Goal: Task Accomplishment & Management: Manage account settings

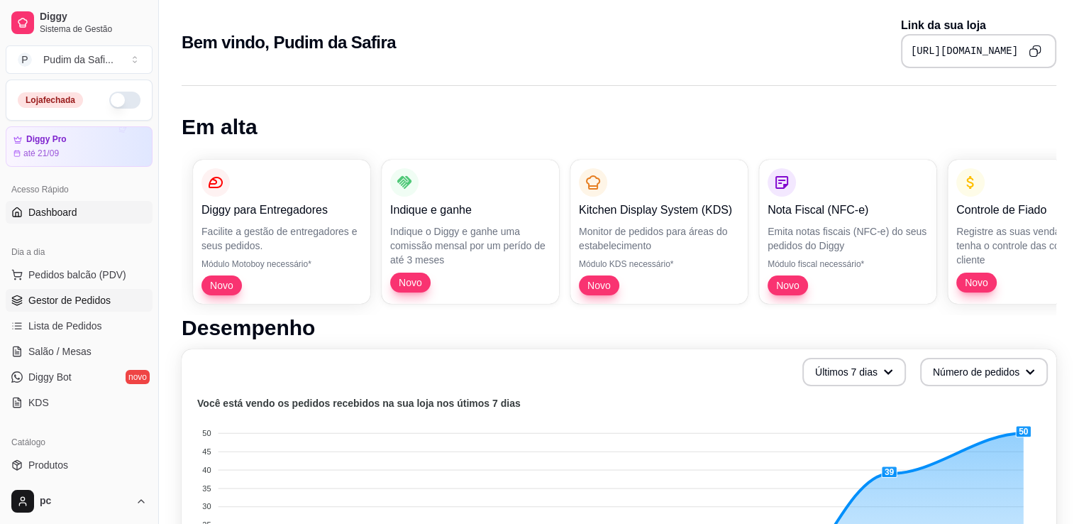
click at [40, 305] on span "Gestor de Pedidos" at bounding box center [69, 300] width 82 height 14
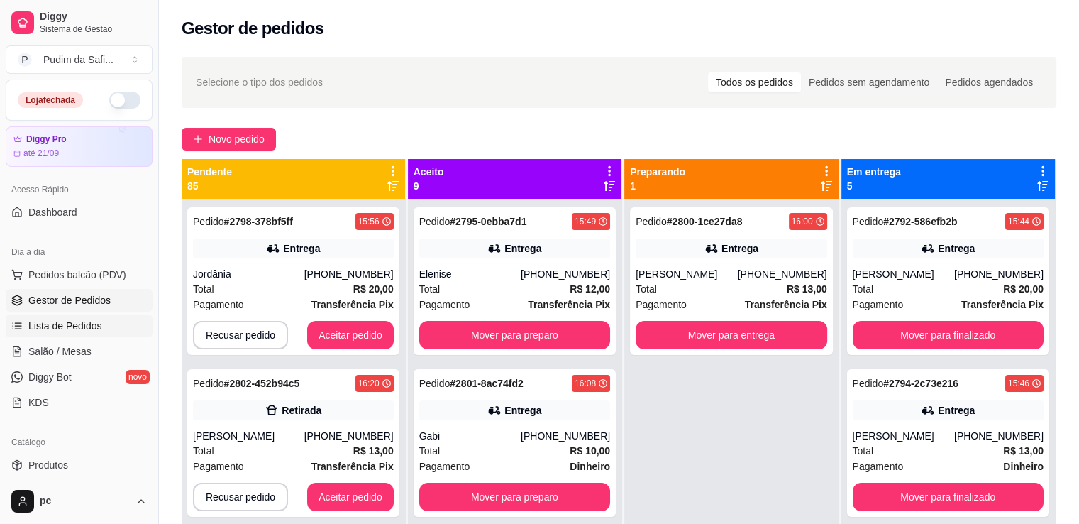
click at [51, 325] on span "Lista de Pedidos" at bounding box center [65, 326] width 74 height 14
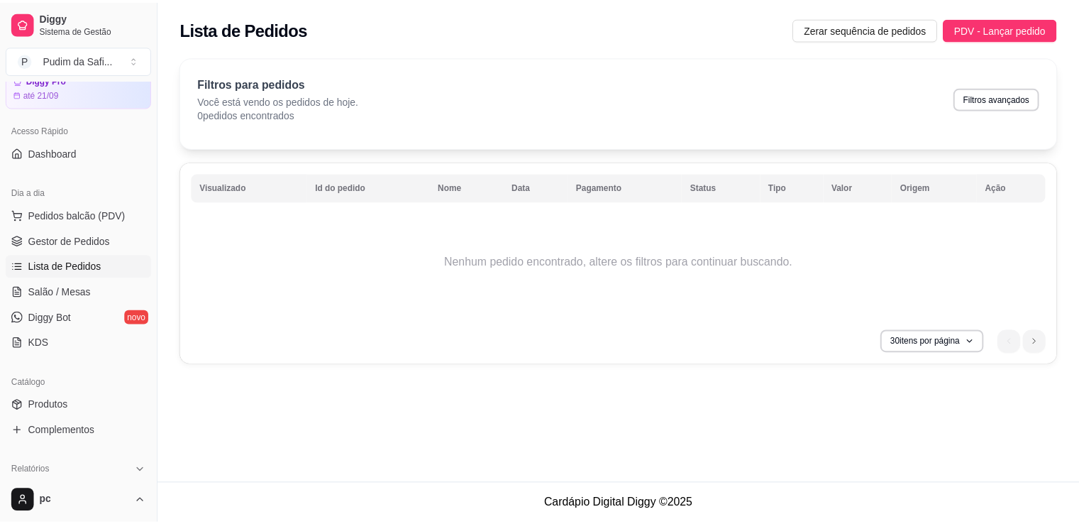
scroll to position [61, 0]
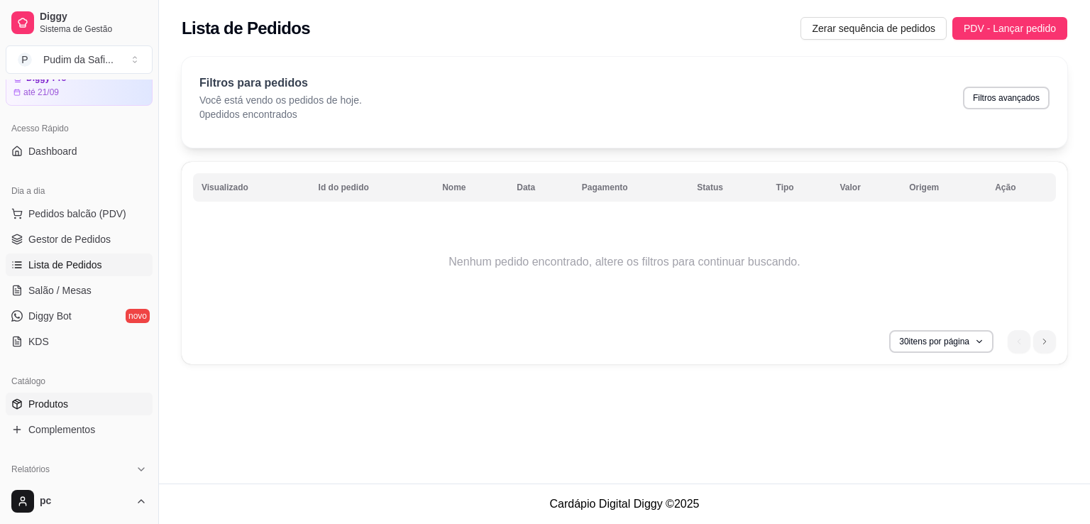
click at [59, 407] on span "Produtos" at bounding box center [48, 404] width 40 height 14
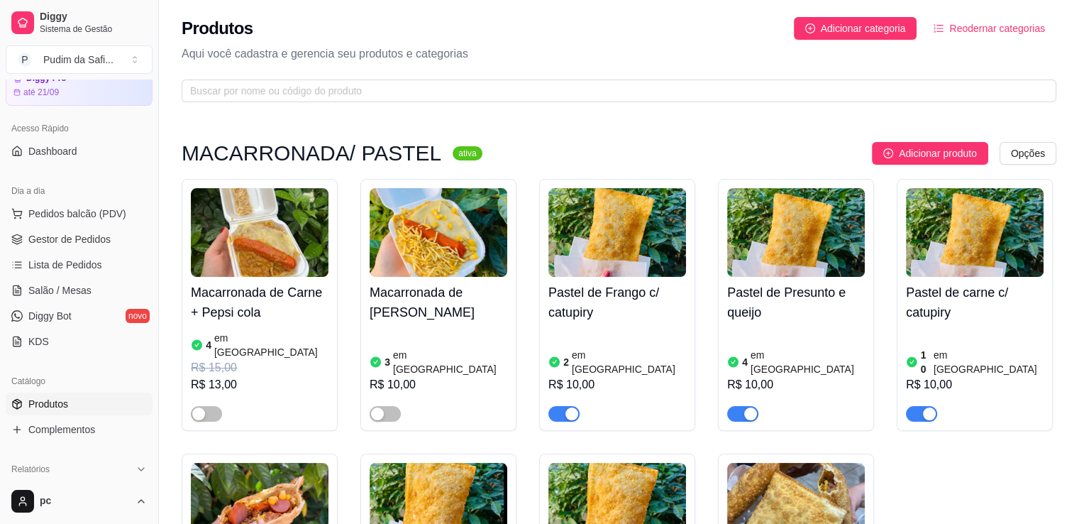
click at [608, 261] on img at bounding box center [618, 232] width 138 height 89
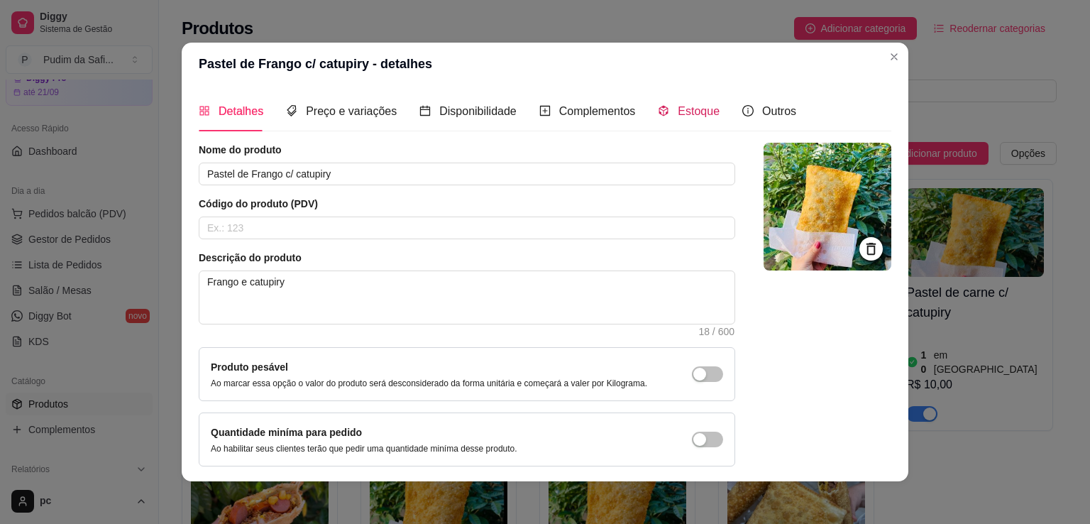
click at [684, 112] on span "Estoque" at bounding box center [699, 111] width 42 height 12
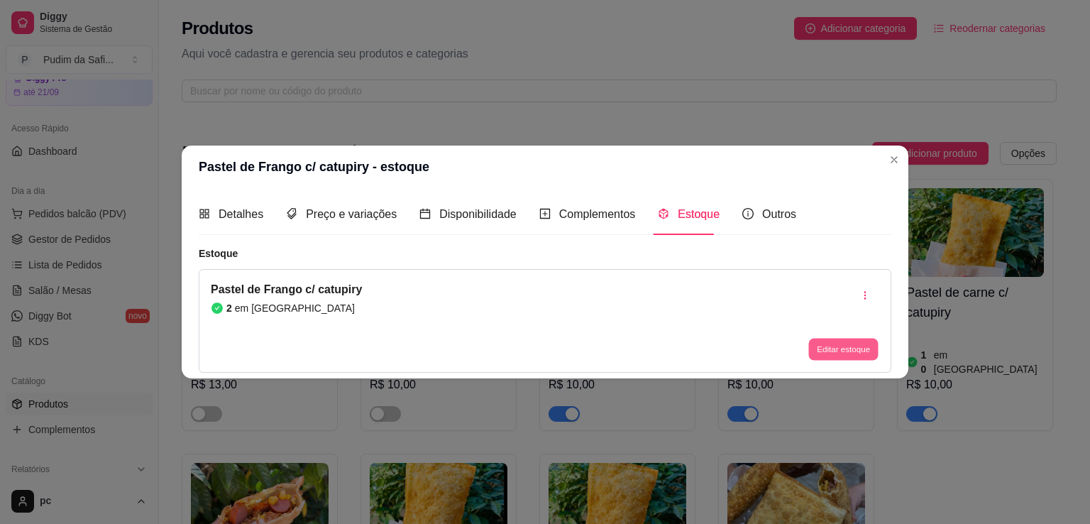
click at [829, 353] on button "Editar estoque" at bounding box center [843, 349] width 70 height 22
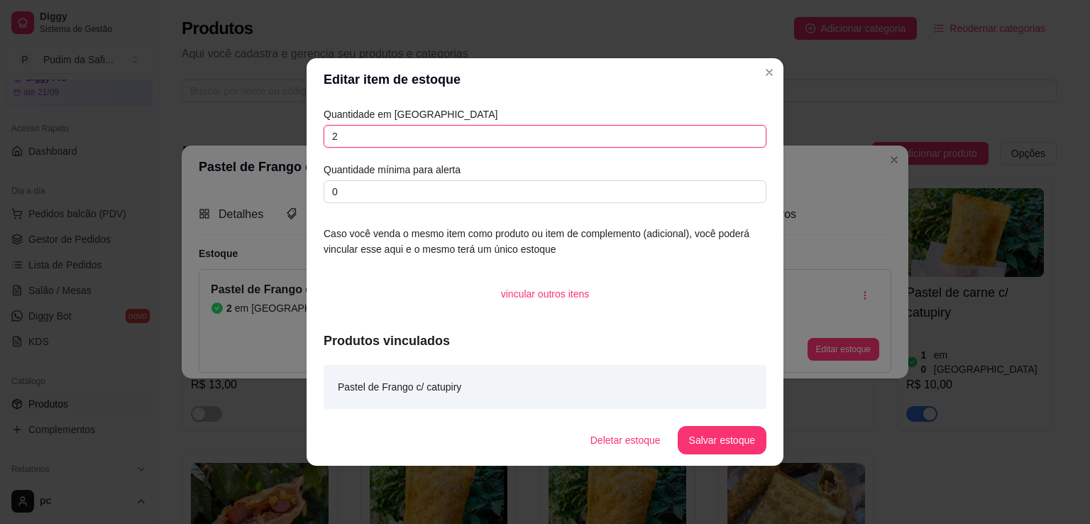
click at [460, 136] on input "2" at bounding box center [545, 136] width 443 height 23
type input "10"
click at [723, 431] on button "Salvar estoque" at bounding box center [721, 440] width 87 height 28
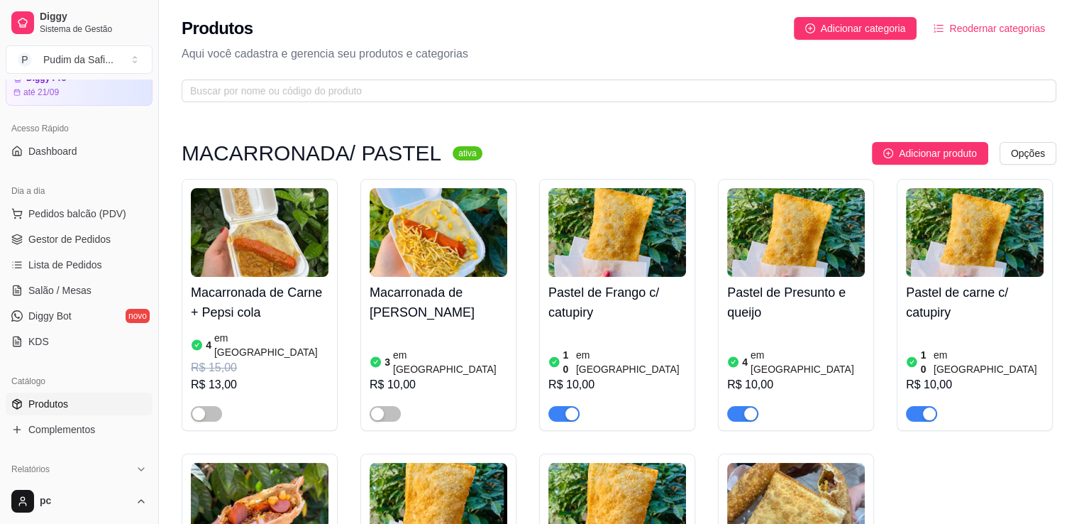
click at [771, 253] on img at bounding box center [796, 232] width 138 height 89
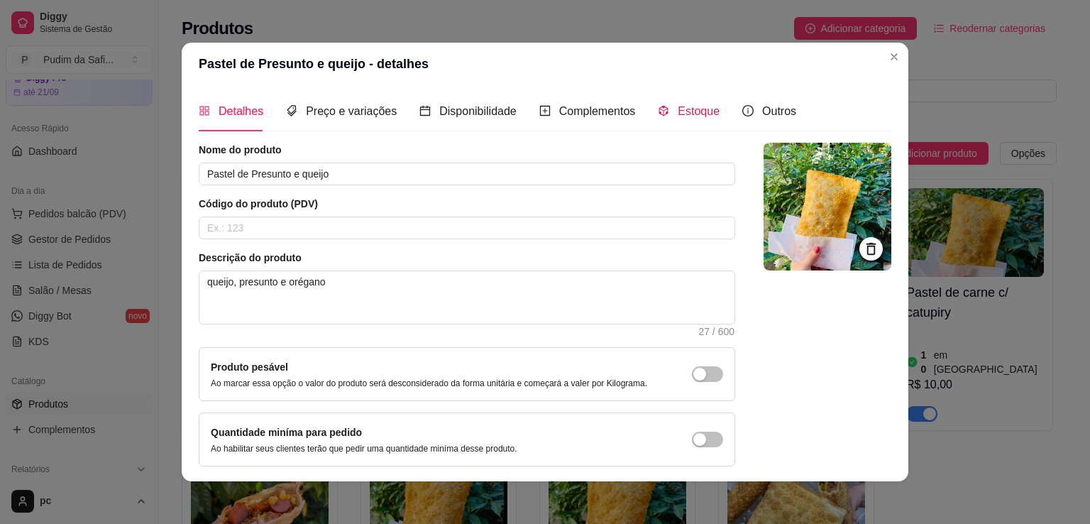
click at [681, 114] on span "Estoque" at bounding box center [699, 111] width 42 height 12
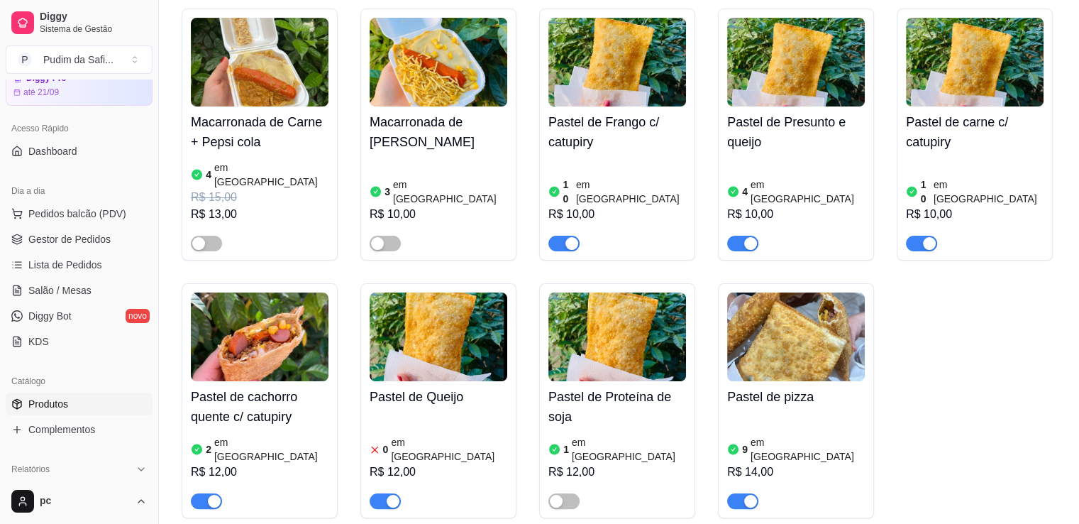
scroll to position [199, 0]
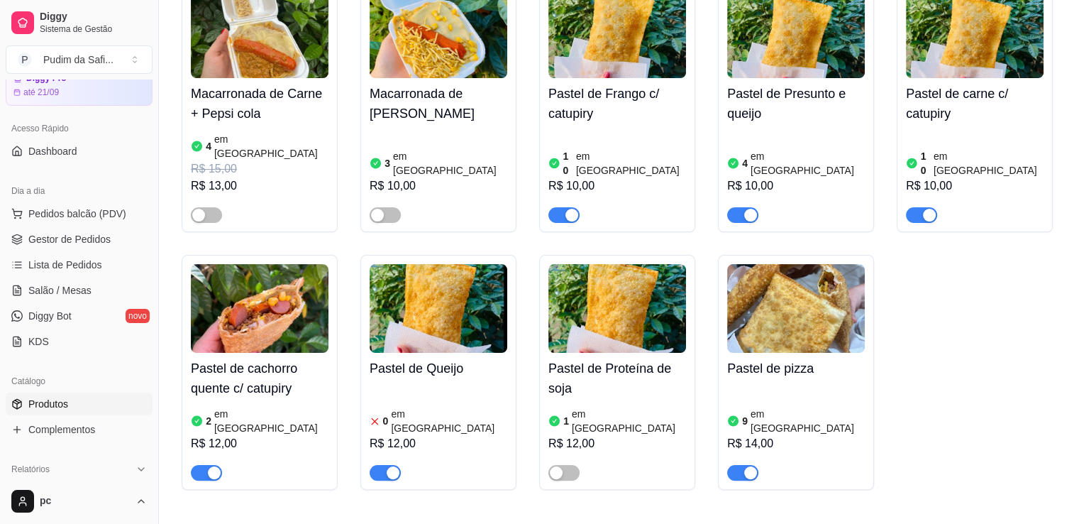
click at [264, 358] on h4 "Pastel de cachorro quente c/ catupiry" at bounding box center [260, 378] width 138 height 40
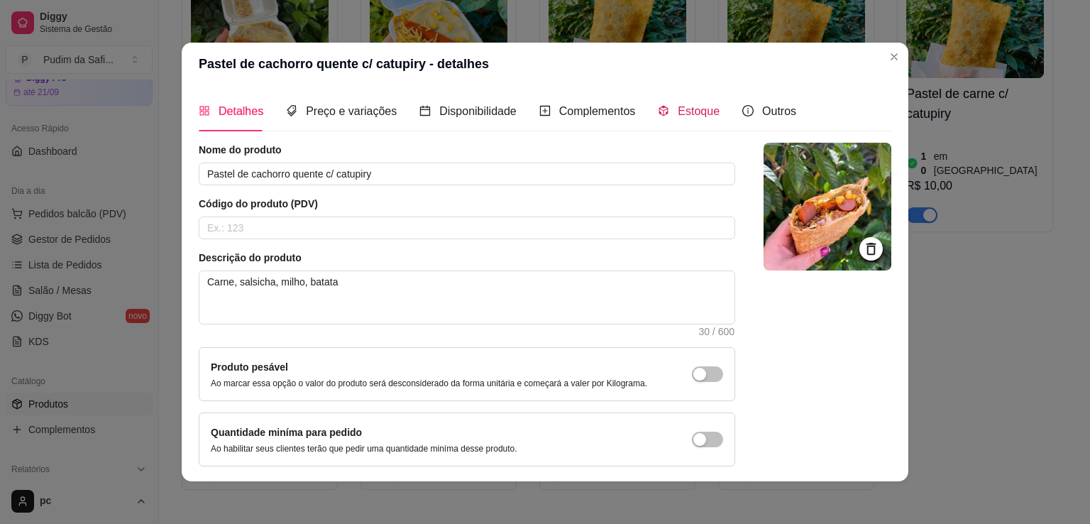
click at [701, 113] on span "Estoque" at bounding box center [699, 111] width 42 height 12
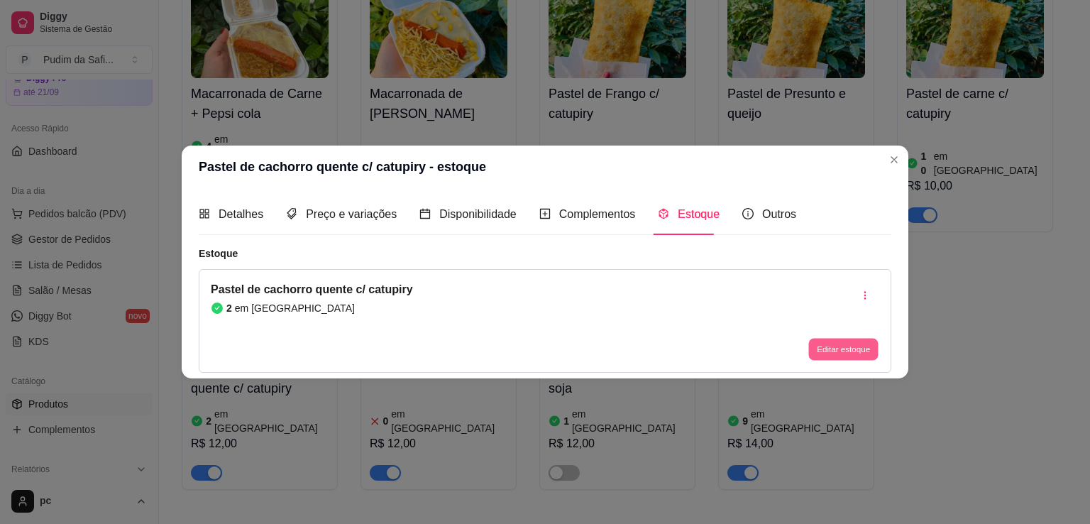
click at [852, 346] on button "Editar estoque" at bounding box center [843, 349] width 70 height 22
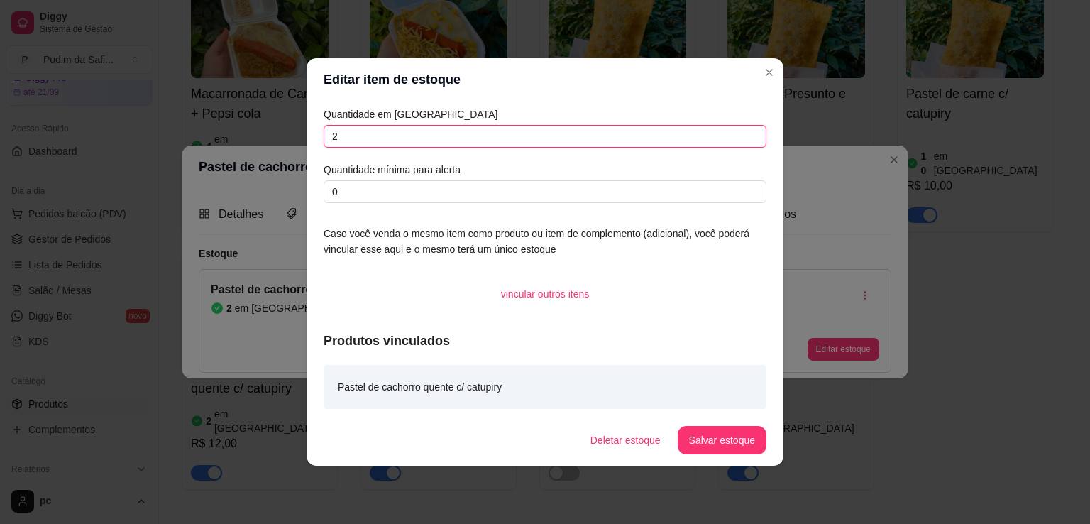
click at [454, 140] on input "2" at bounding box center [545, 136] width 443 height 23
type input "5"
click at [739, 439] on button "Salvar estoque" at bounding box center [721, 440] width 87 height 28
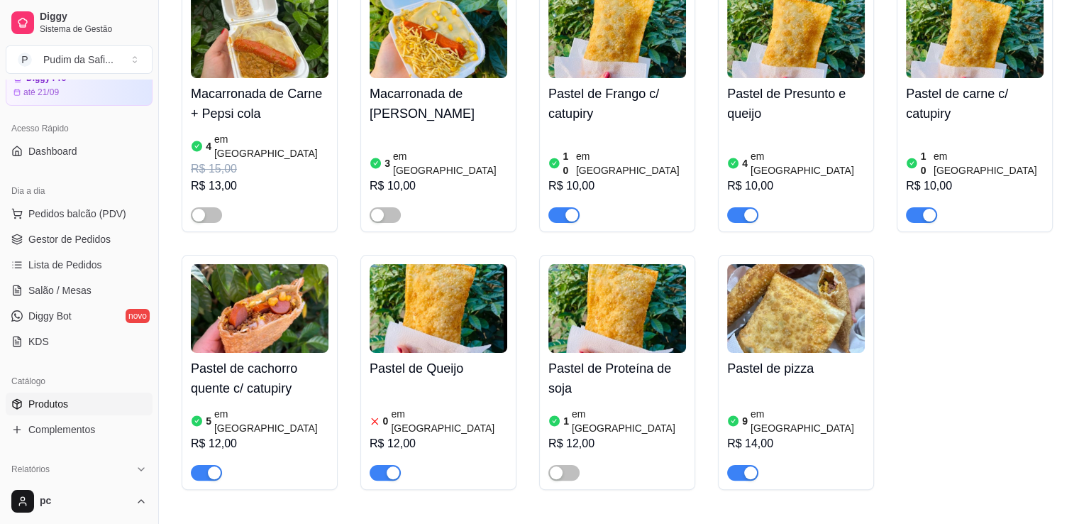
click at [735, 465] on span "button" at bounding box center [742, 473] width 31 height 16
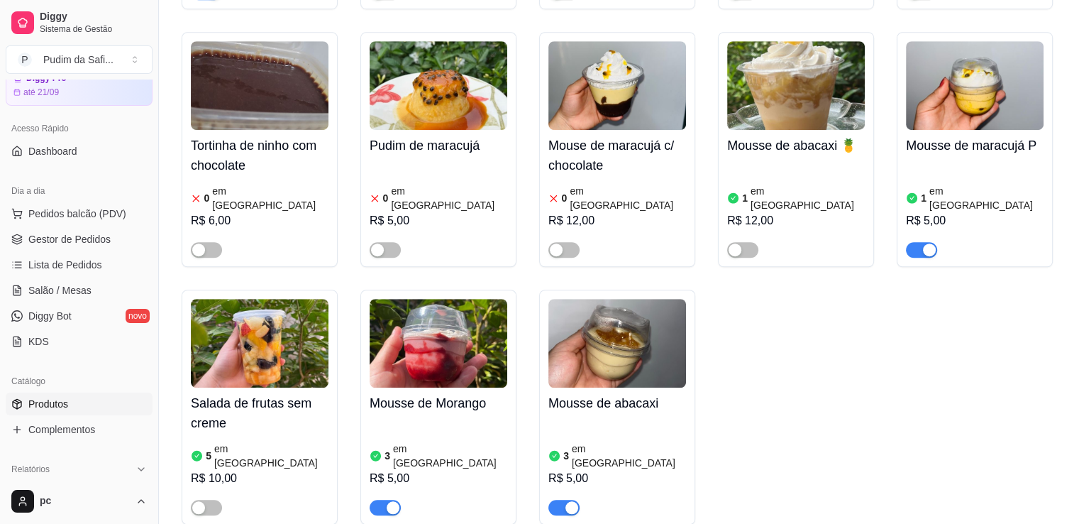
scroll to position [965, 0]
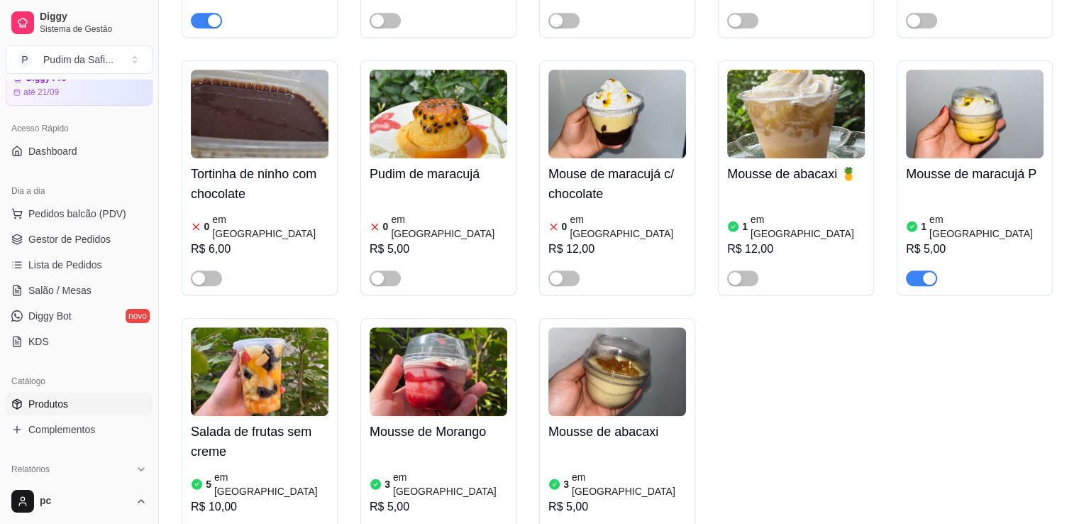
click at [425, 470] on article "em [GEOGRAPHIC_DATA]" at bounding box center [450, 484] width 114 height 28
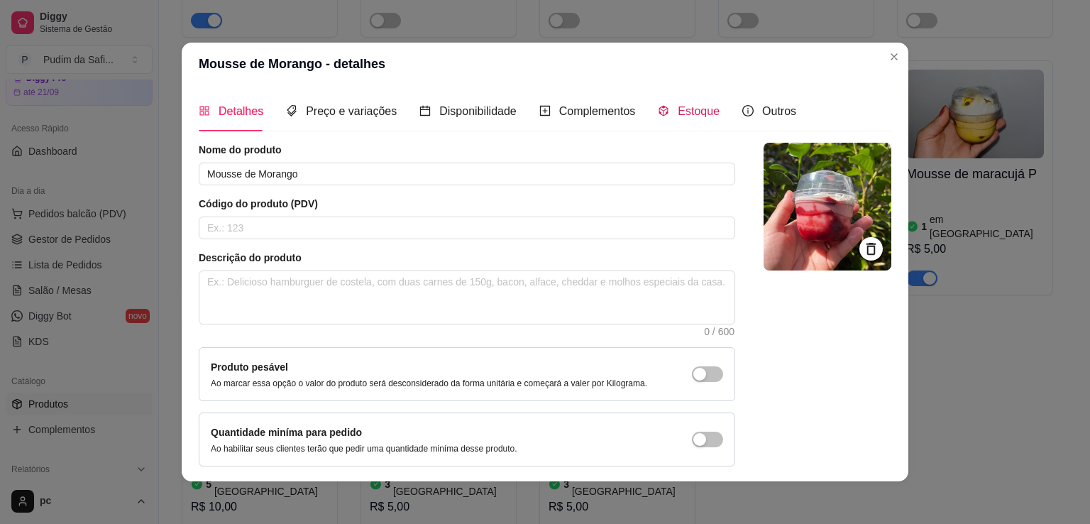
click at [695, 109] on span "Estoque" at bounding box center [699, 111] width 42 height 12
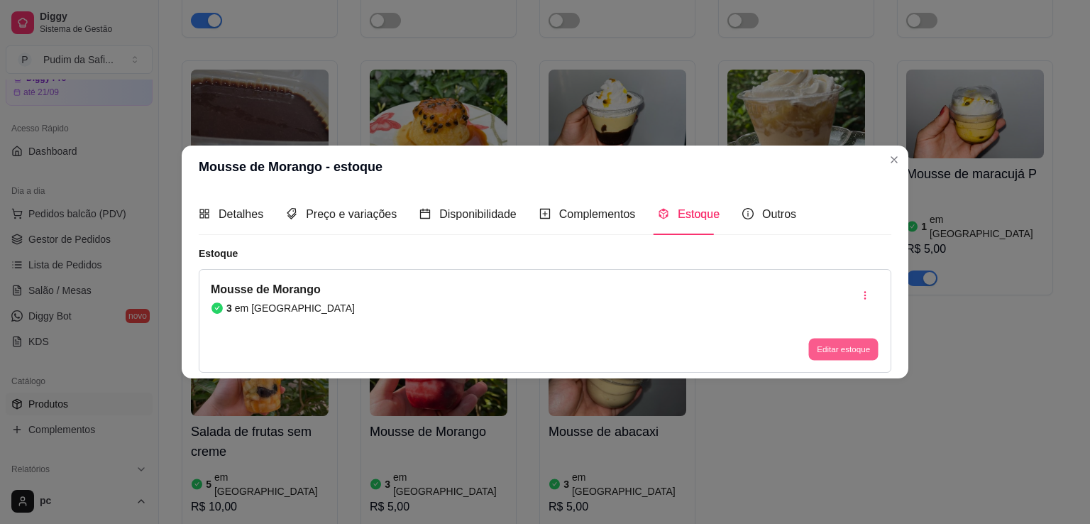
click at [842, 346] on button "Editar estoque" at bounding box center [843, 349] width 70 height 22
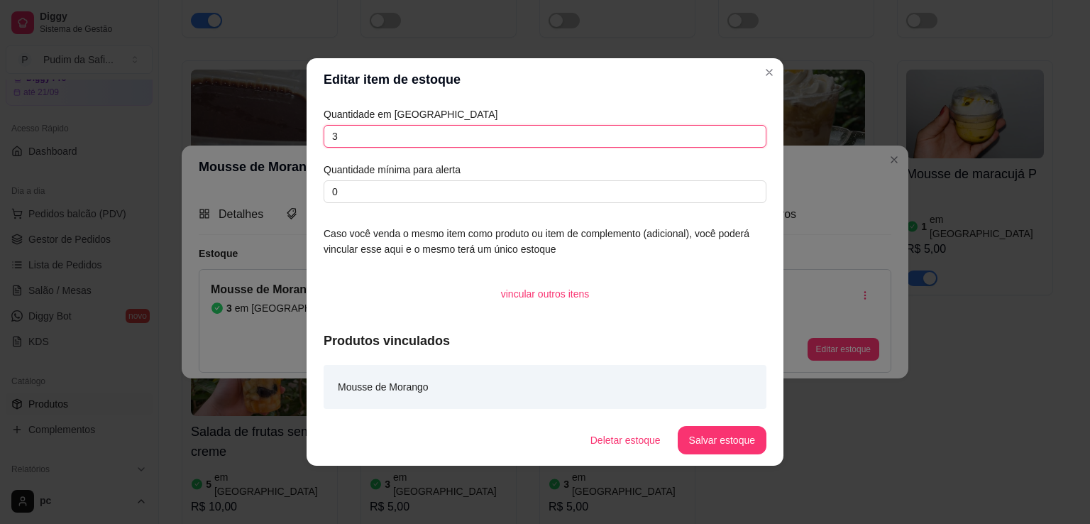
click at [678, 134] on input "3" at bounding box center [545, 136] width 443 height 23
type input "2"
click at [744, 444] on button "Salvar estoque" at bounding box center [721, 440] width 87 height 28
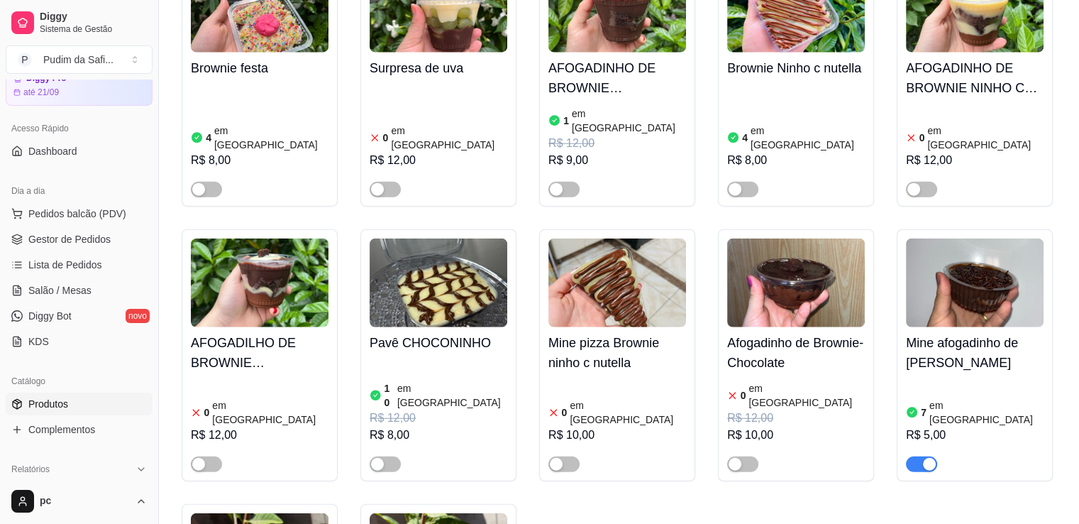
scroll to position [3661, 0]
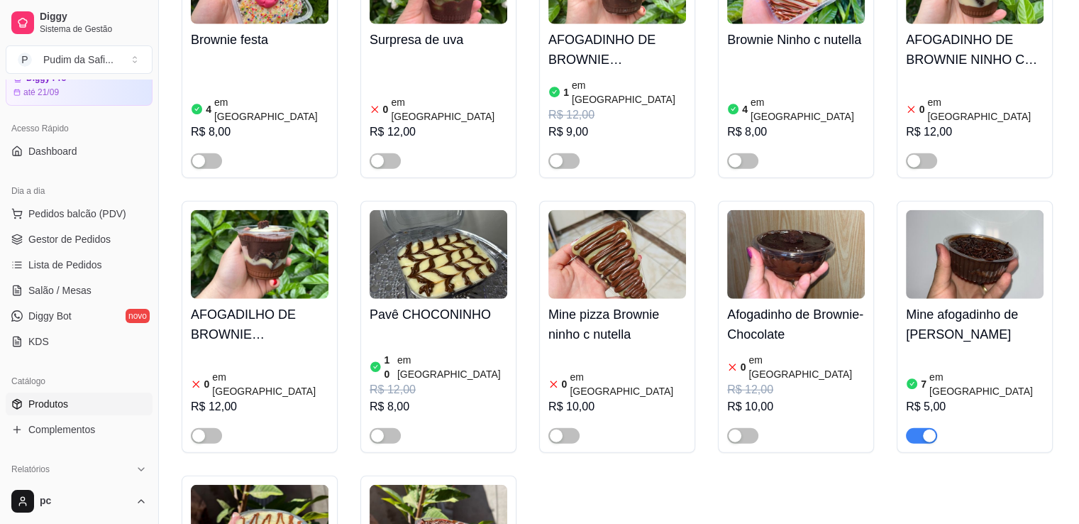
click at [412, 485] on img at bounding box center [439, 529] width 138 height 89
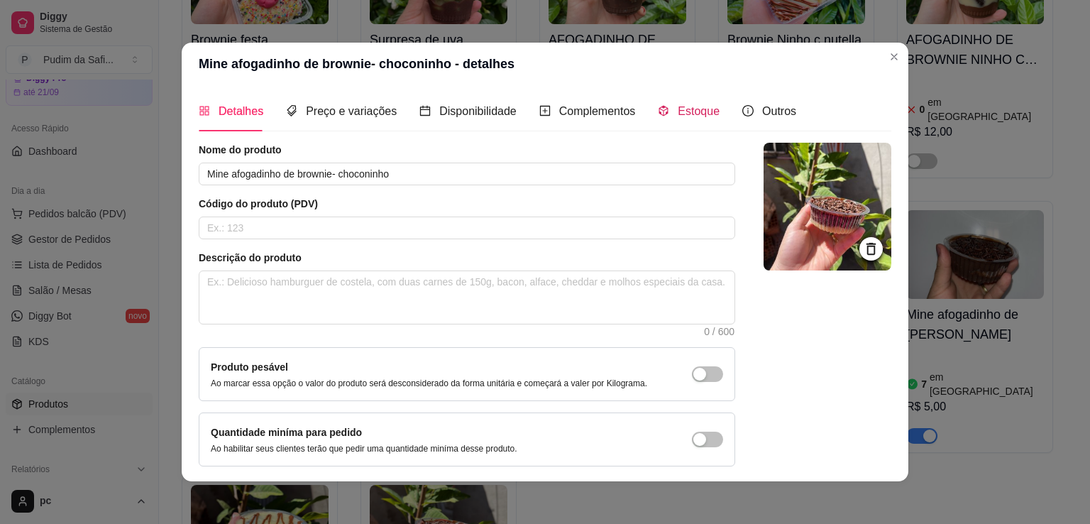
click at [689, 119] on div "Estoque" at bounding box center [689, 111] width 62 height 18
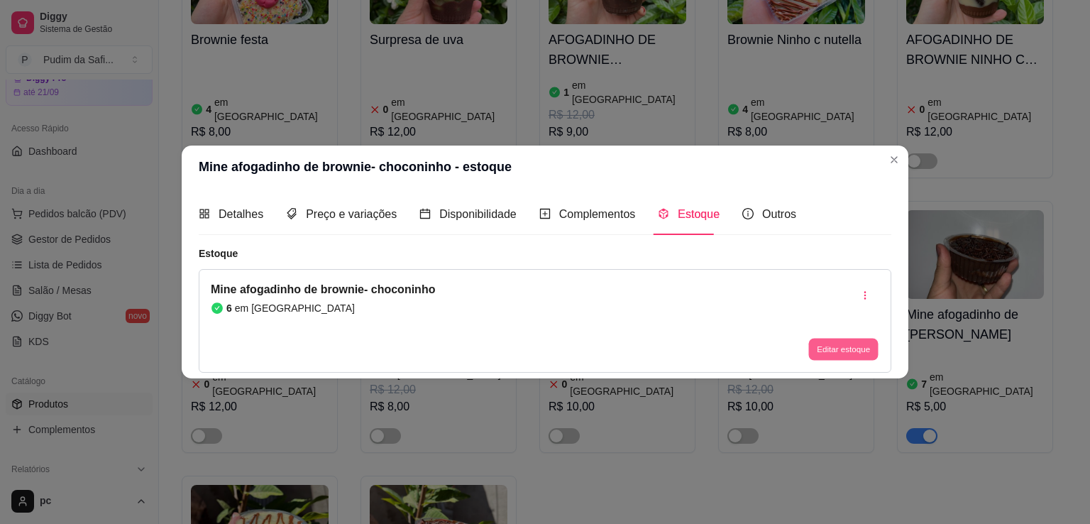
click at [862, 341] on button "Editar estoque" at bounding box center [843, 349] width 70 height 22
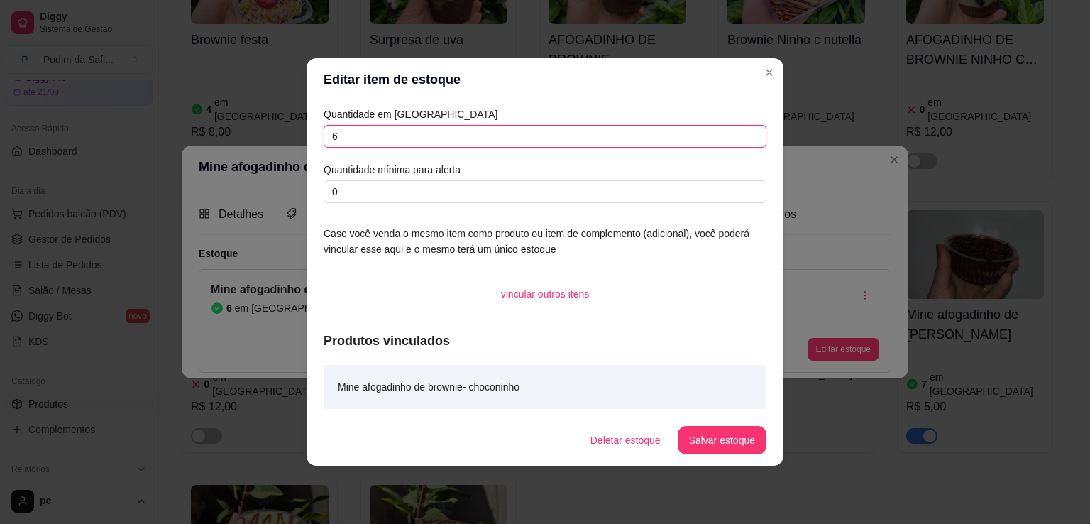
click at [376, 145] on input "6" at bounding box center [545, 136] width 443 height 23
type input "1"
click at [743, 432] on button "Salvar estoque" at bounding box center [721, 440] width 87 height 28
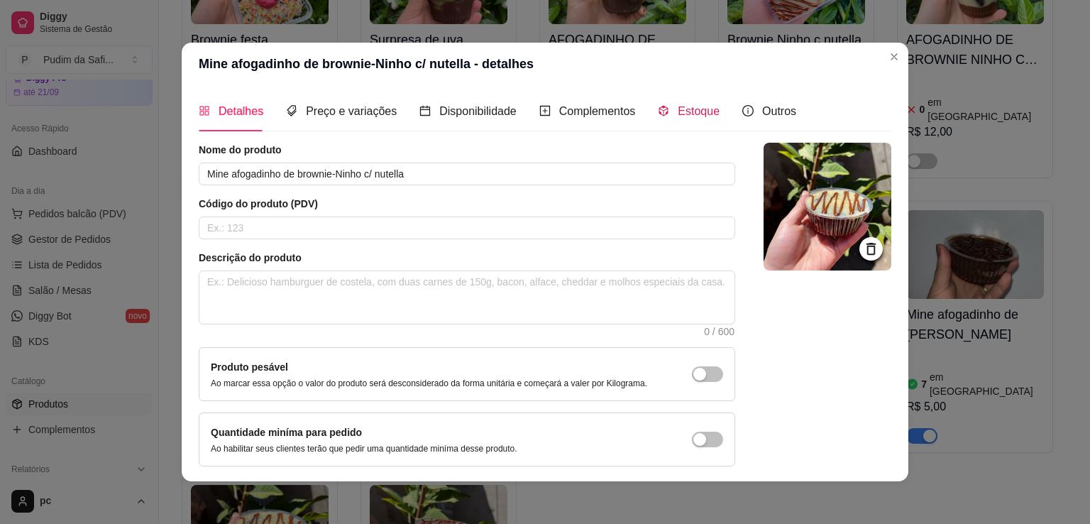
click at [684, 108] on span "Estoque" at bounding box center [699, 111] width 42 height 12
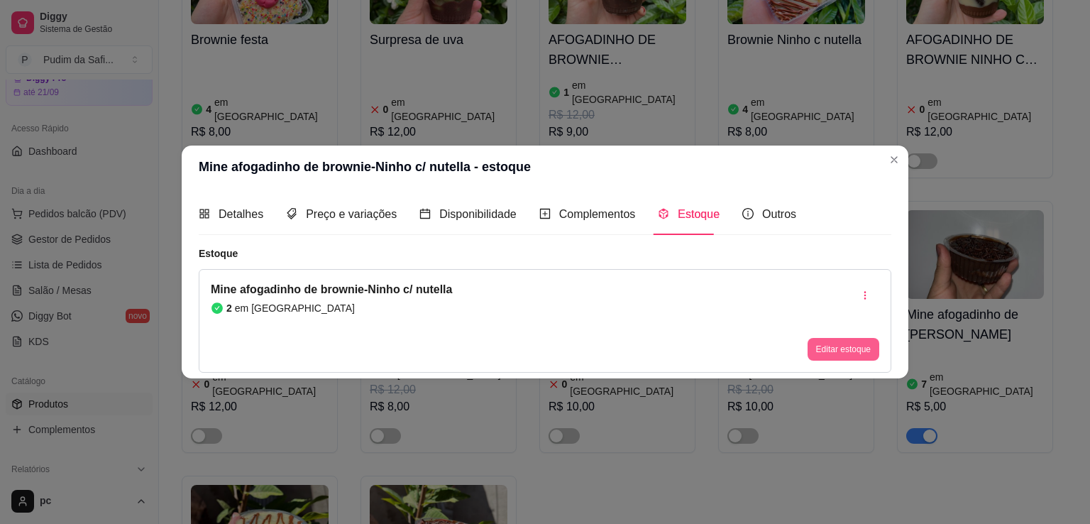
click at [861, 351] on button "Editar estoque" at bounding box center [844, 349] width 72 height 23
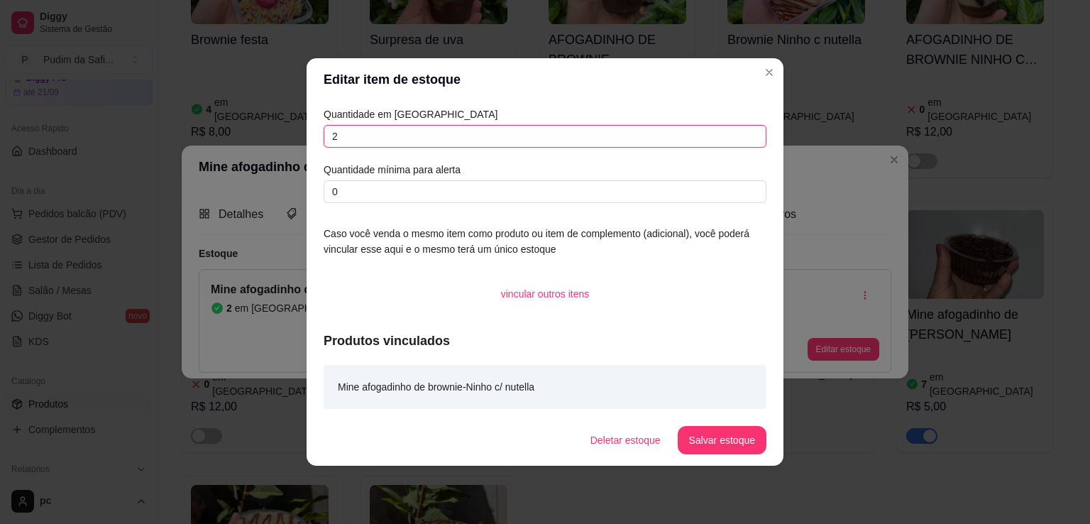
click at [576, 126] on input "2" at bounding box center [545, 136] width 443 height 23
type input "7"
click at [715, 434] on button "Salvar estoque" at bounding box center [721, 440] width 87 height 28
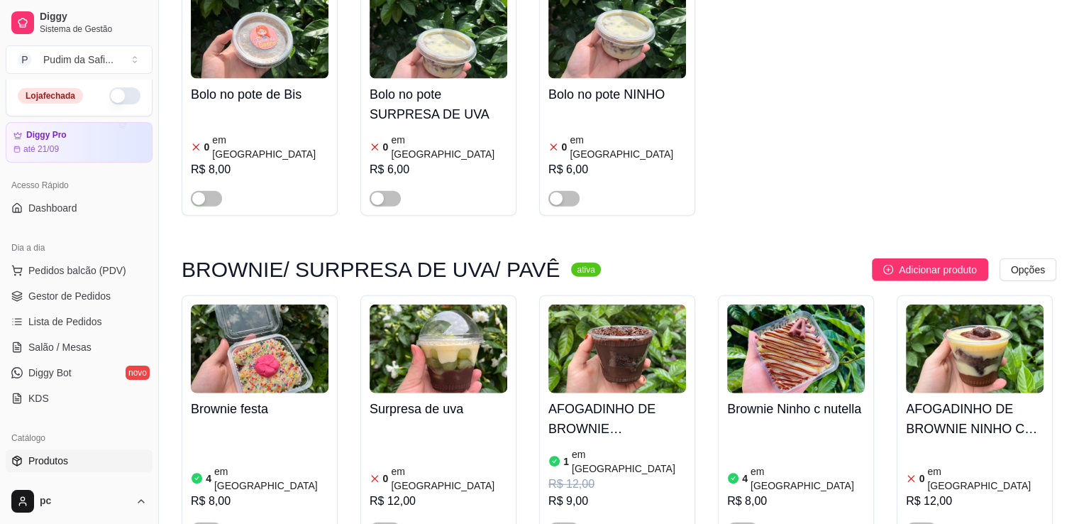
scroll to position [0, 0]
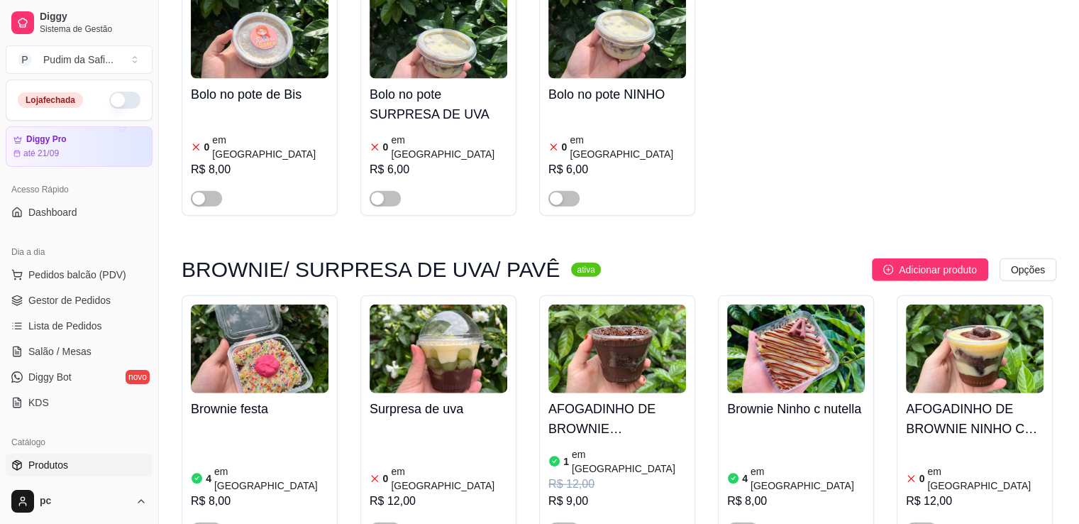
click at [115, 97] on button "button" at bounding box center [124, 100] width 31 height 17
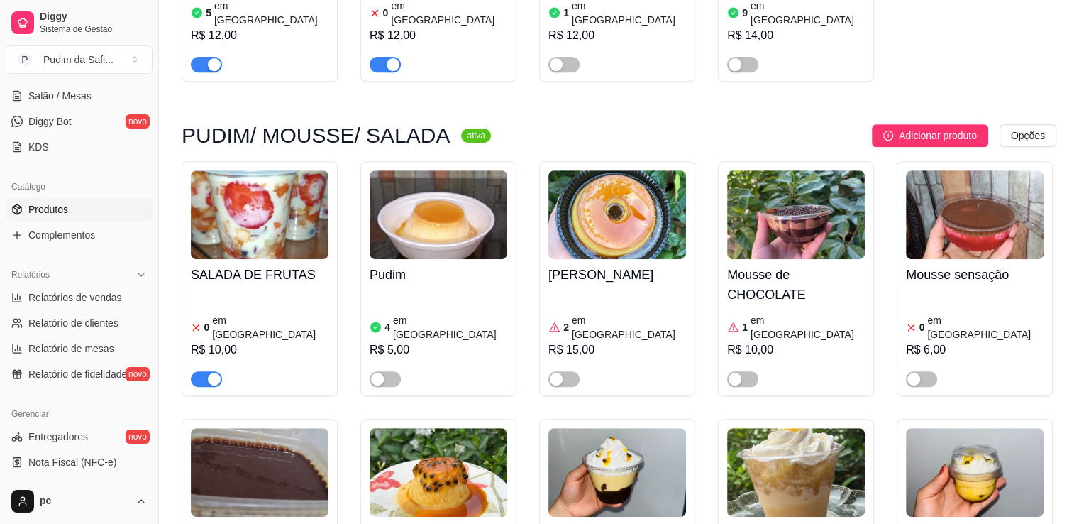
scroll to position [578, 0]
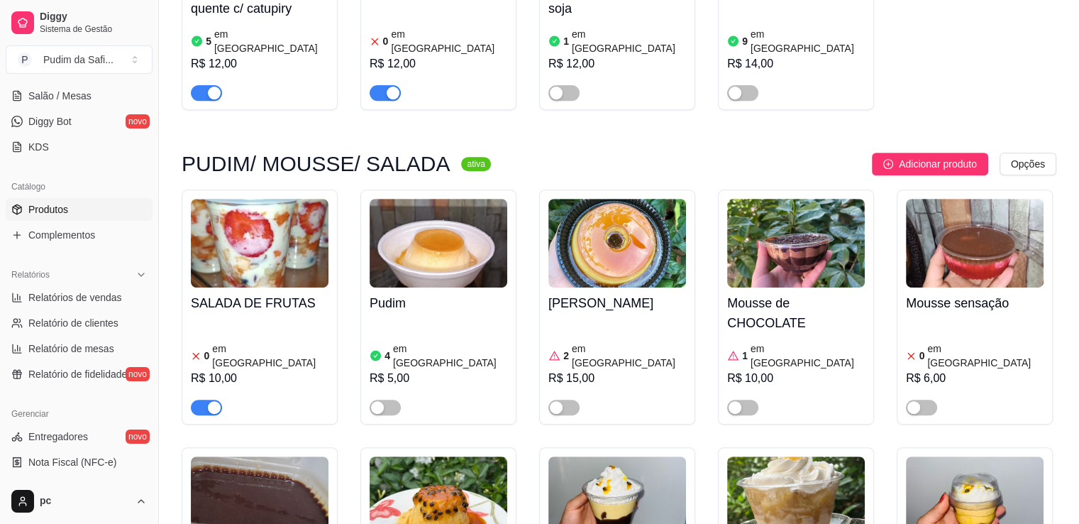
click at [218, 401] on div "button" at bounding box center [214, 407] width 13 height 13
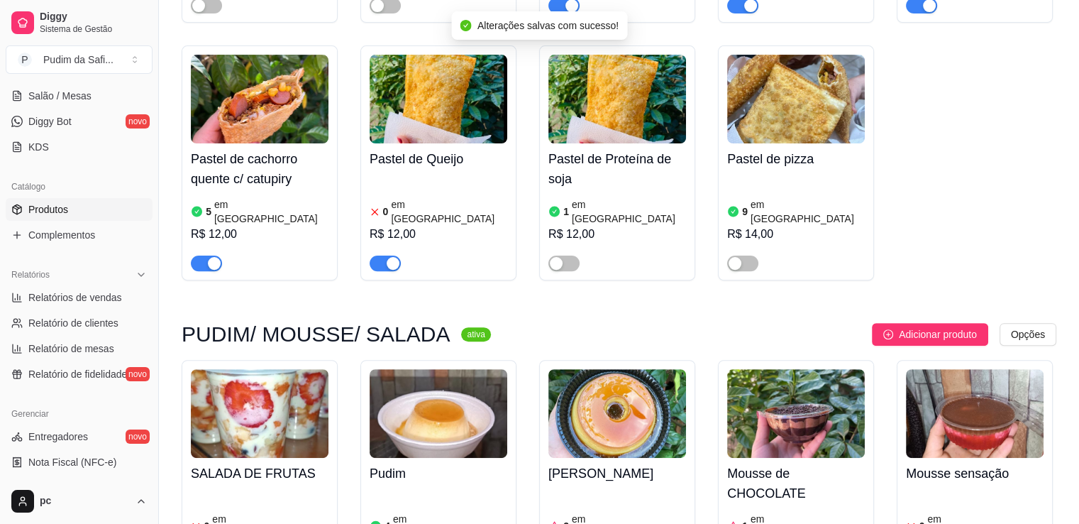
scroll to position [380, 0]
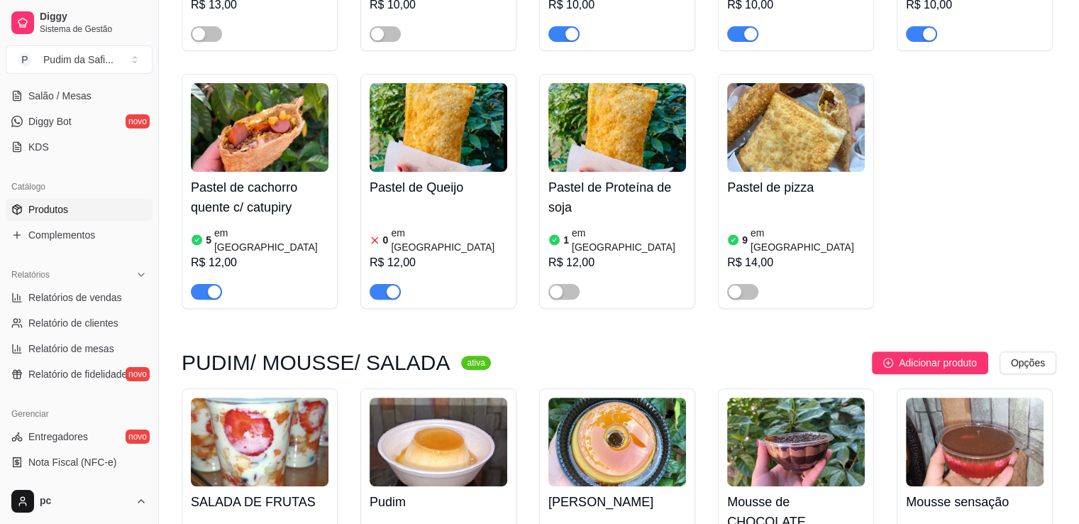
click at [389, 285] on div "button" at bounding box center [393, 291] width 13 height 13
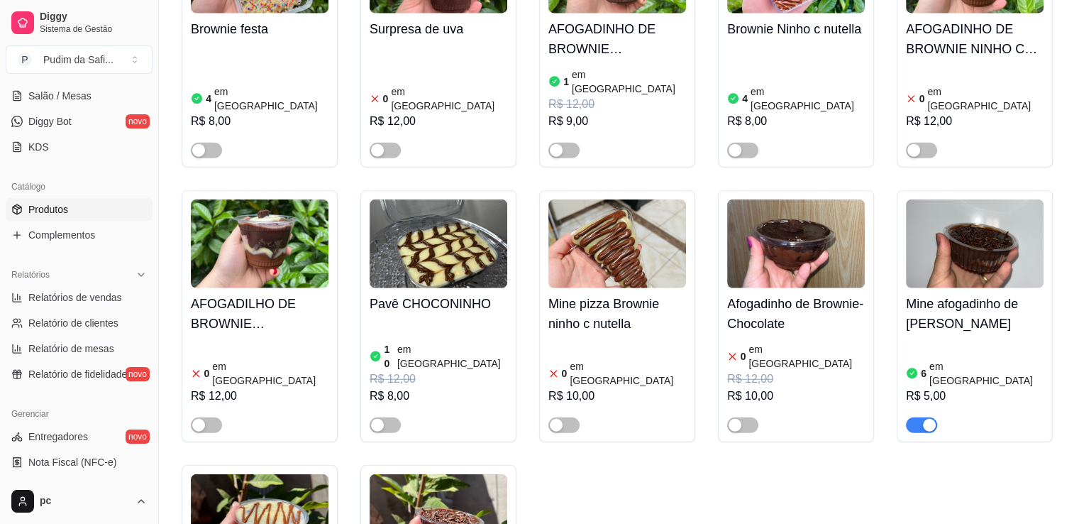
scroll to position [3700, 0]
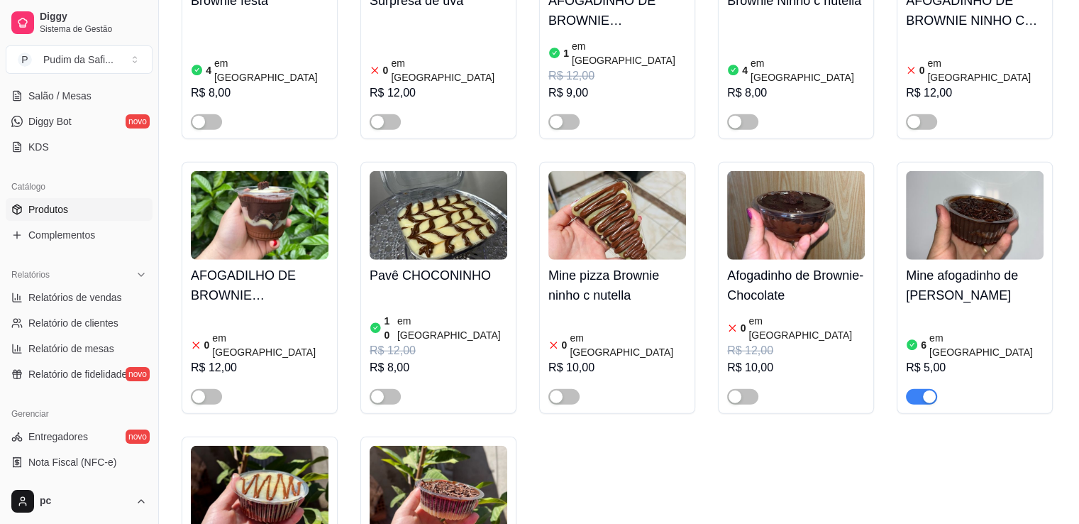
click at [461, 446] on img at bounding box center [439, 490] width 138 height 89
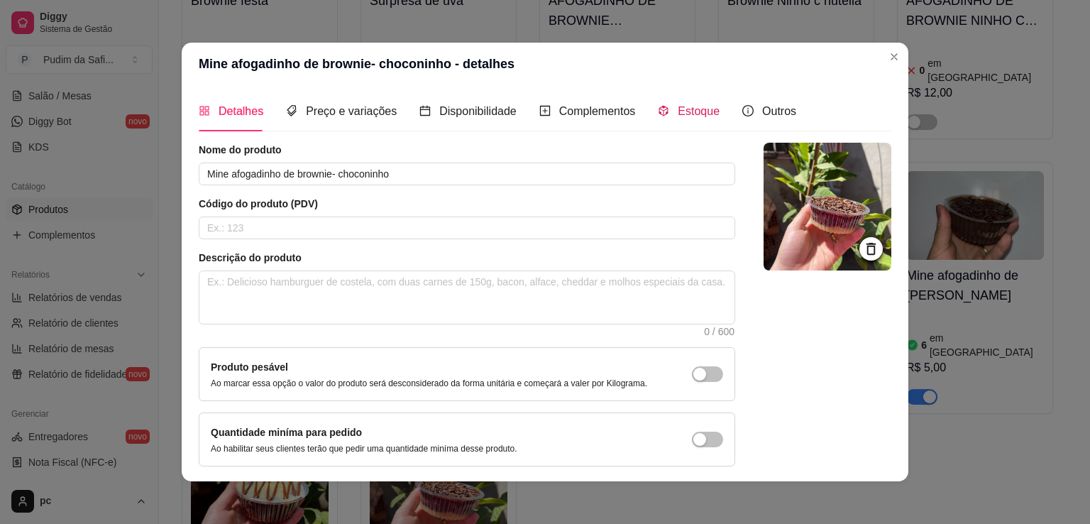
click at [678, 111] on span "Estoque" at bounding box center [699, 111] width 42 height 12
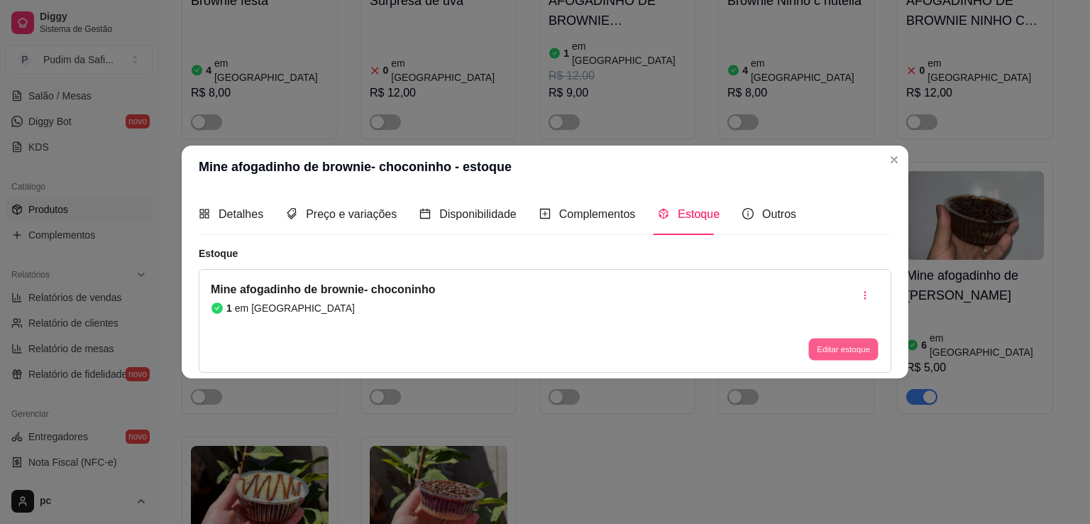
click at [844, 338] on button "Editar estoque" at bounding box center [843, 349] width 70 height 22
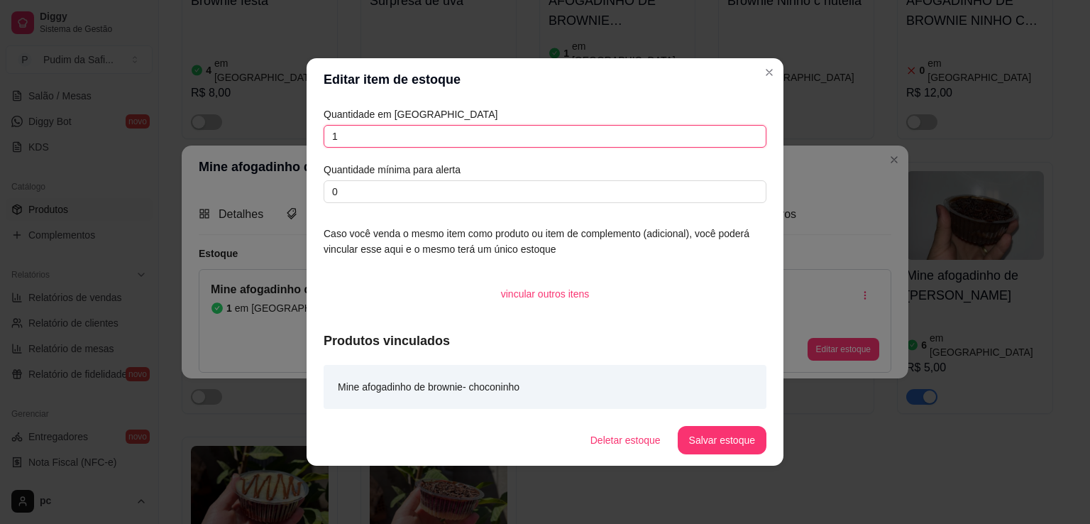
click at [479, 126] on input "1" at bounding box center [545, 136] width 443 height 23
type input "2"
click at [734, 429] on button "Salvar estoque" at bounding box center [722, 440] width 89 height 28
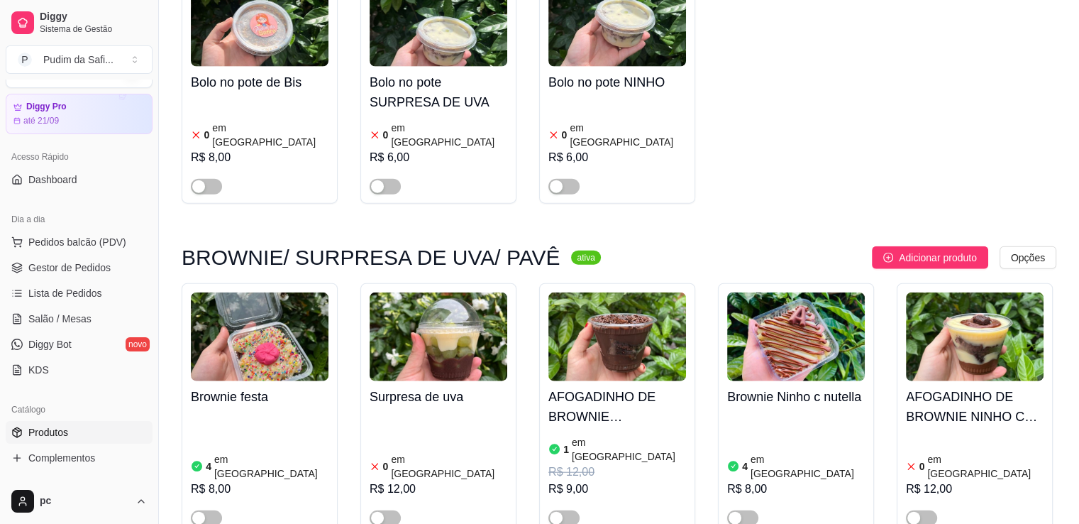
scroll to position [31, 0]
click at [78, 290] on span "Lista de Pedidos" at bounding box center [65, 294] width 74 height 14
